Goal: Find specific page/section: Locate a particular part of the current website

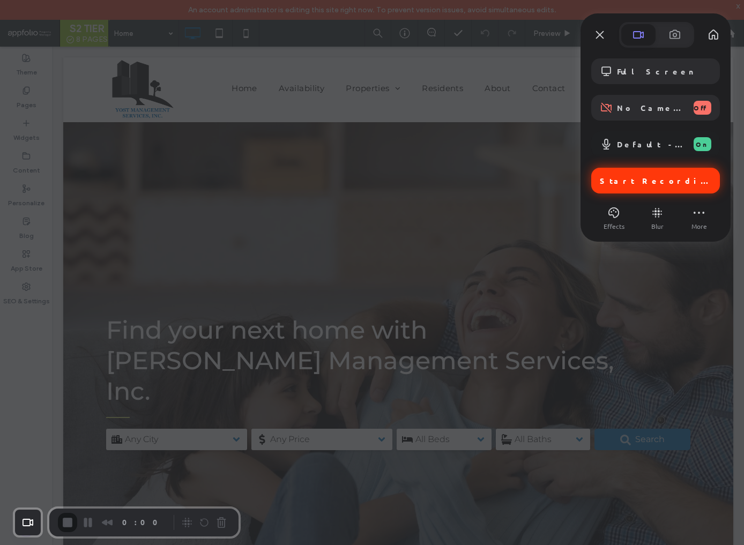
click at [640, 184] on span "Start Recording" at bounding box center [657, 181] width 114 height 10
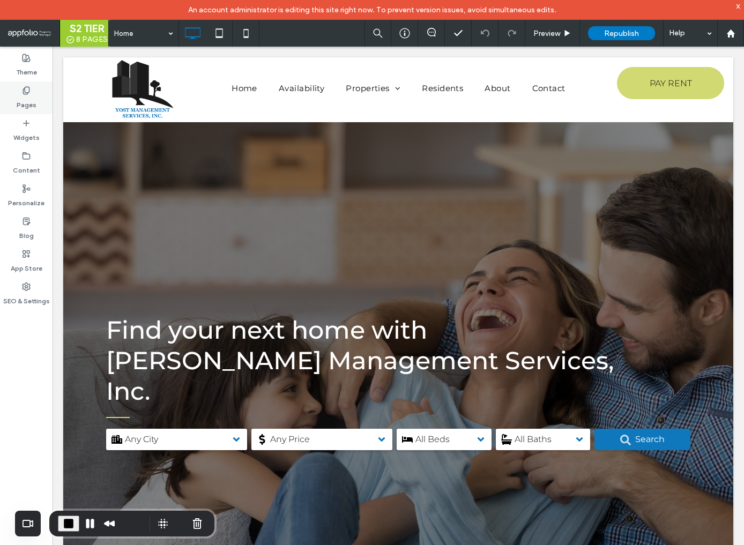
click at [25, 94] on use at bounding box center [26, 90] width 6 height 7
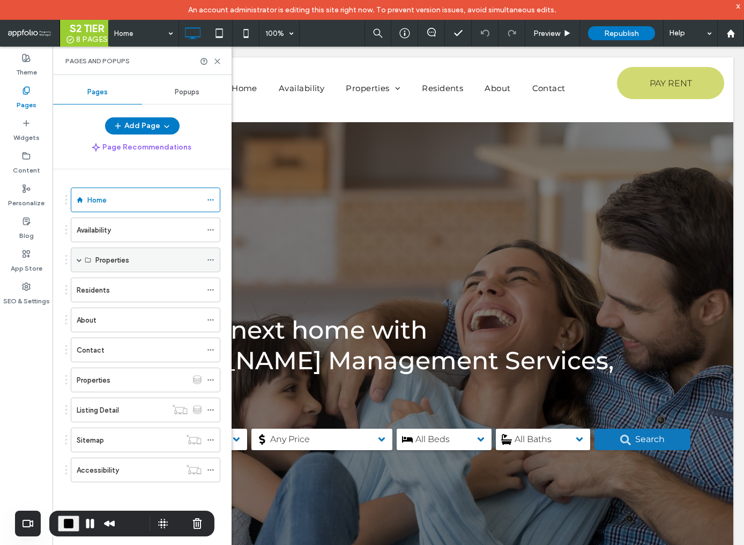
click at [79, 259] on span at bounding box center [79, 259] width 5 height 5
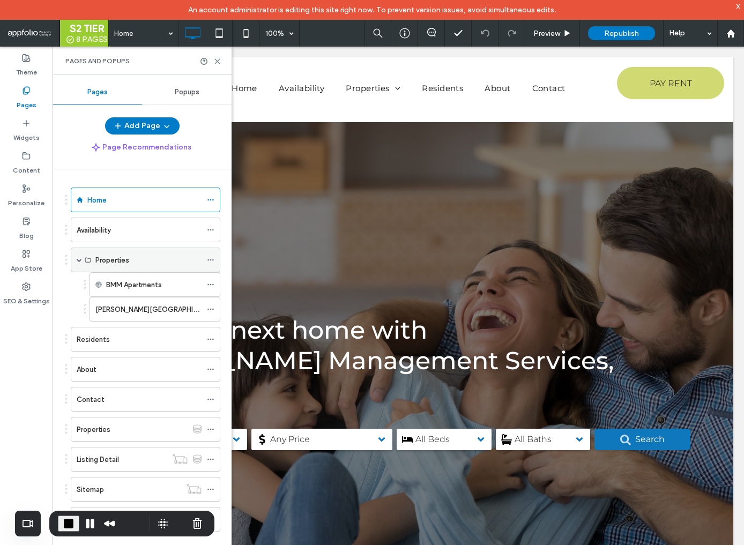
click at [79, 259] on span at bounding box center [79, 259] width 5 height 5
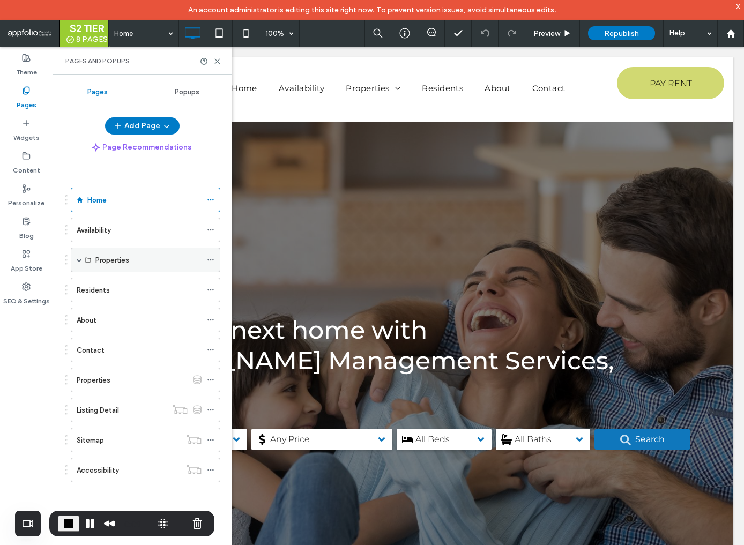
click at [79, 259] on span at bounding box center [79, 259] width 5 height 5
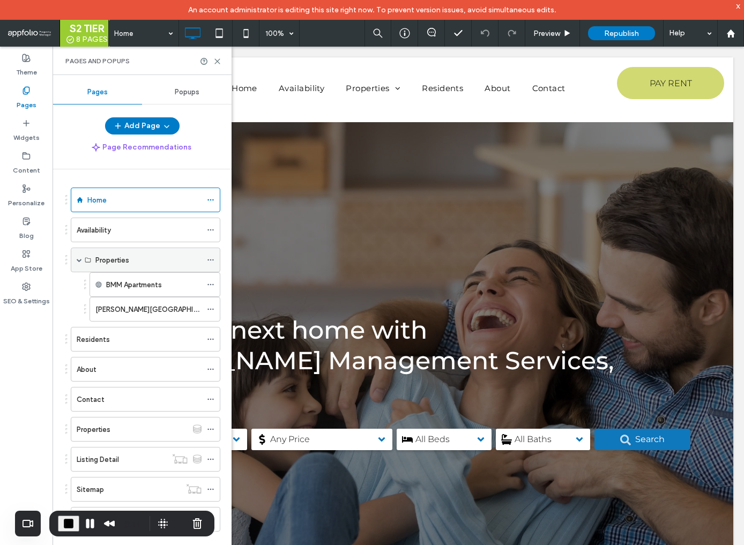
click at [79, 259] on span at bounding box center [79, 259] width 5 height 5
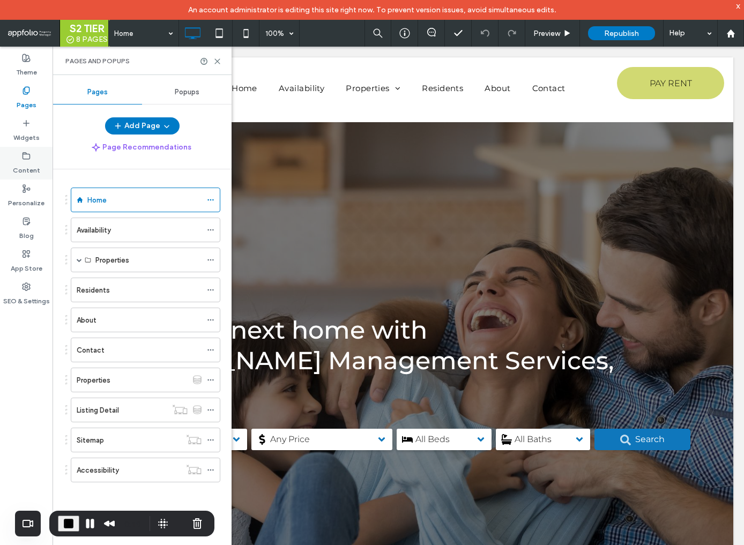
click at [26, 162] on label "Content" at bounding box center [26, 167] width 27 height 15
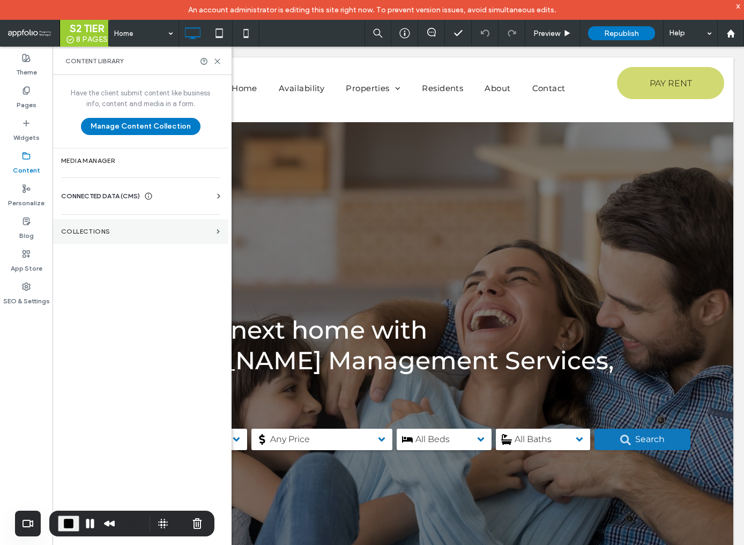
click at [77, 228] on label "Collections" at bounding box center [136, 232] width 151 height 8
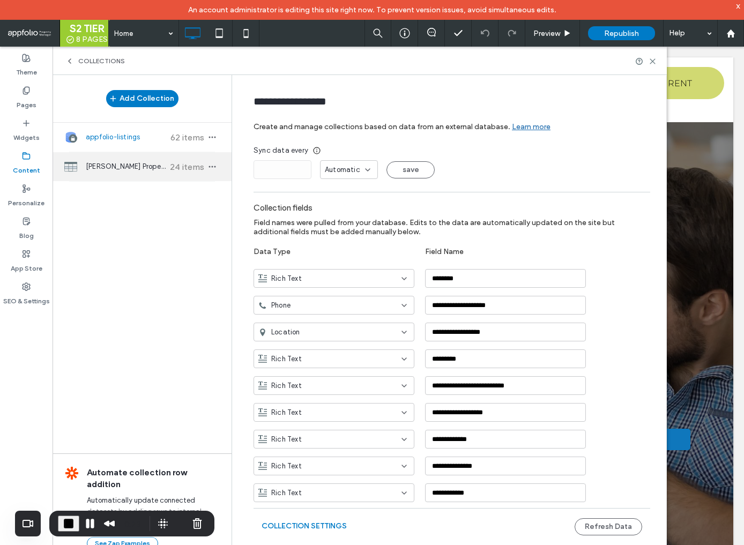
click at [114, 165] on span "[PERSON_NAME] Properties" at bounding box center [126, 166] width 80 height 11
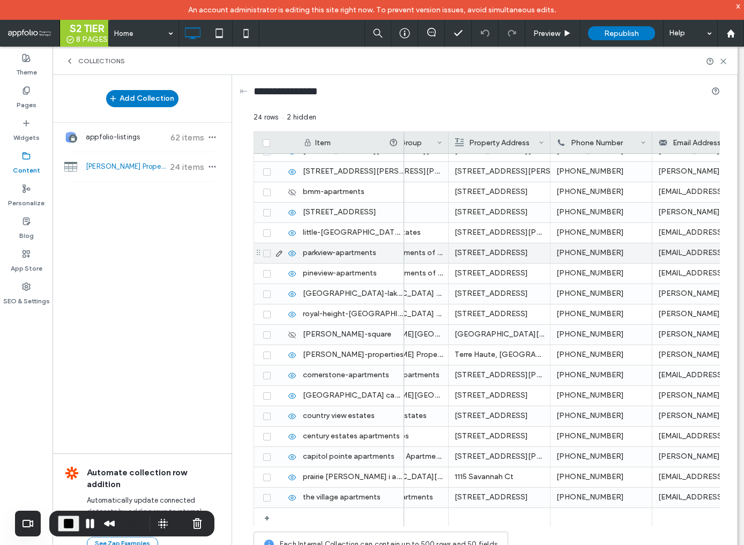
scroll to position [136, 0]
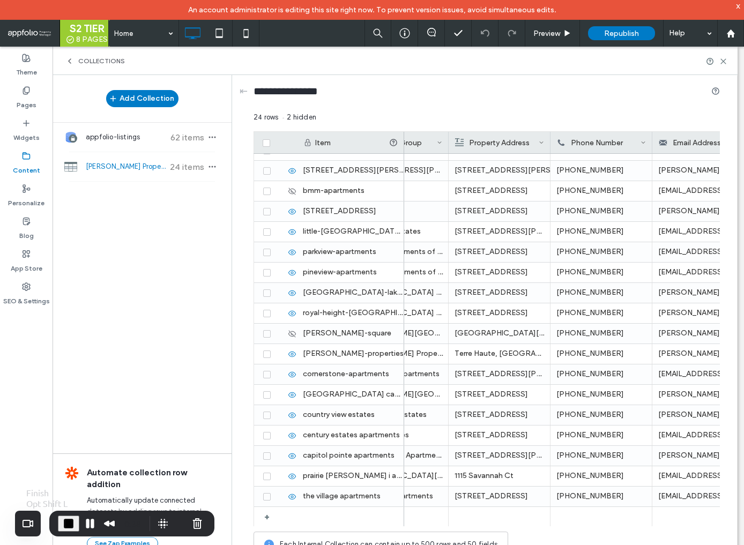
click at [62, 525] on span "End Recording" at bounding box center [68, 523] width 13 height 13
